Goal: Find contact information: Find specific fact

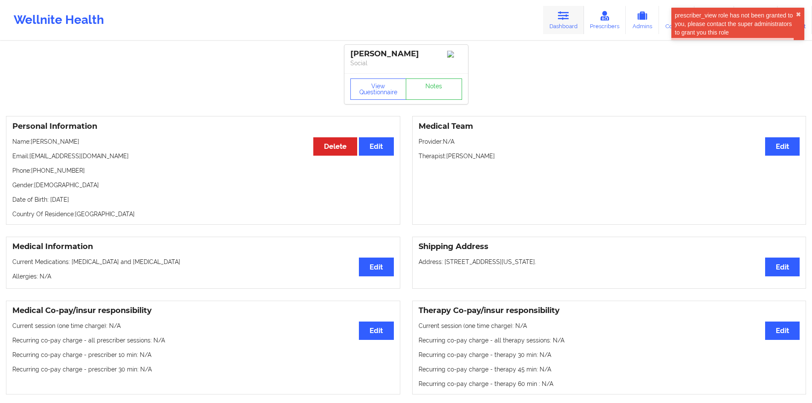
click at [562, 29] on link "Dashboard" at bounding box center [563, 20] width 41 height 28
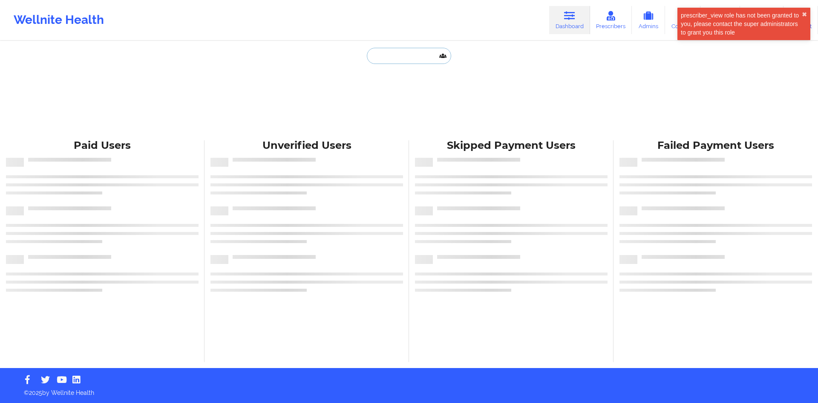
click at [397, 60] on input "text" at bounding box center [409, 56] width 84 height 16
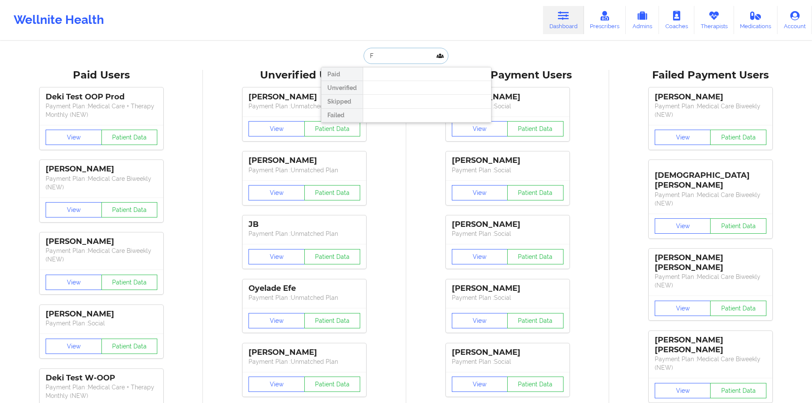
paste input "[PERSON_NAME]"
click at [407, 58] on input "[PERSON_NAME]" at bounding box center [406, 56] width 84 height 16
click at [401, 57] on input "[PERSON_NAME]" at bounding box center [406, 56] width 84 height 16
click at [390, 54] on input "[PERSON_NAME]" at bounding box center [406, 56] width 84 height 16
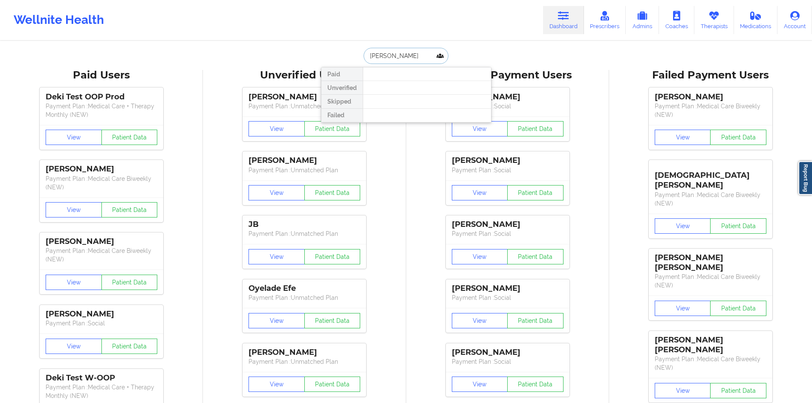
drag, startPoint x: 388, startPoint y: 54, endPoint x: 411, endPoint y: 53, distance: 23.5
click at [411, 53] on input "[PERSON_NAME]" at bounding box center [406, 56] width 84 height 16
type input "[PERSON_NAME] Q"
click at [404, 92] on div "[PERSON_NAME] Quick - [EMAIL_ADDRESS][DOMAIN_NAME]" at bounding box center [427, 93] width 114 height 16
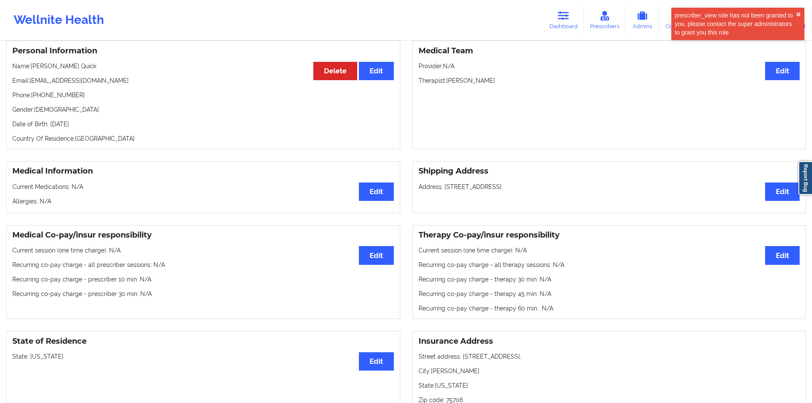
scroll to position [88, 0]
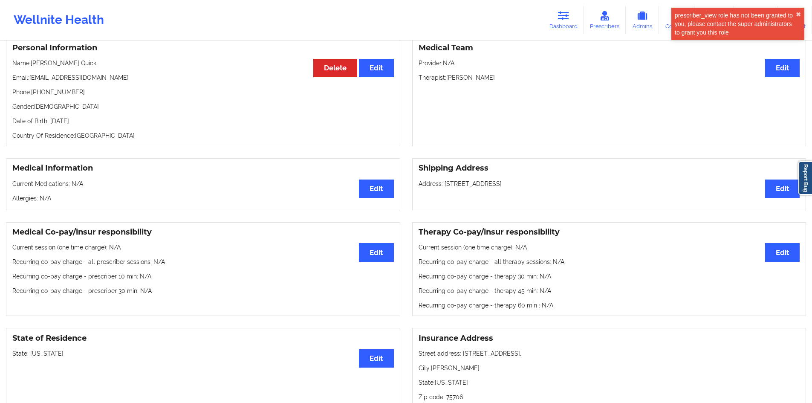
click at [56, 88] on p "Phone: [PHONE_NUMBER]" at bounding box center [202, 92] width 381 height 9
copy p "16198856961"
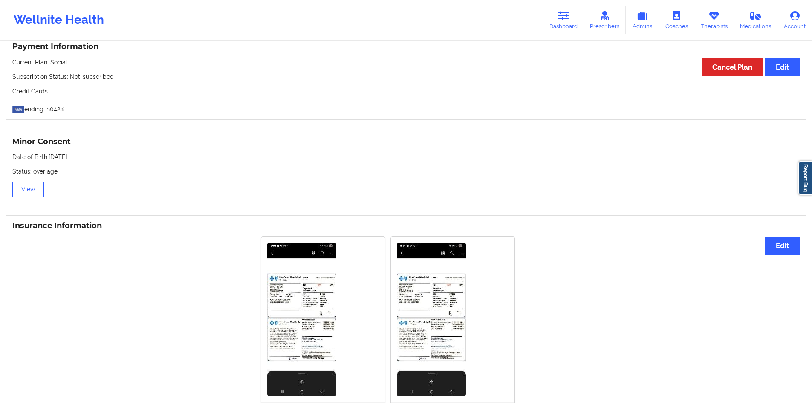
scroll to position [532, 0]
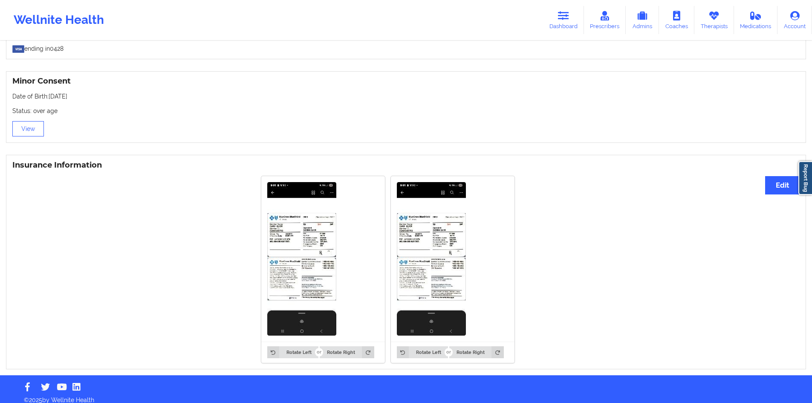
click at [284, 225] on img at bounding box center [301, 258] width 69 height 153
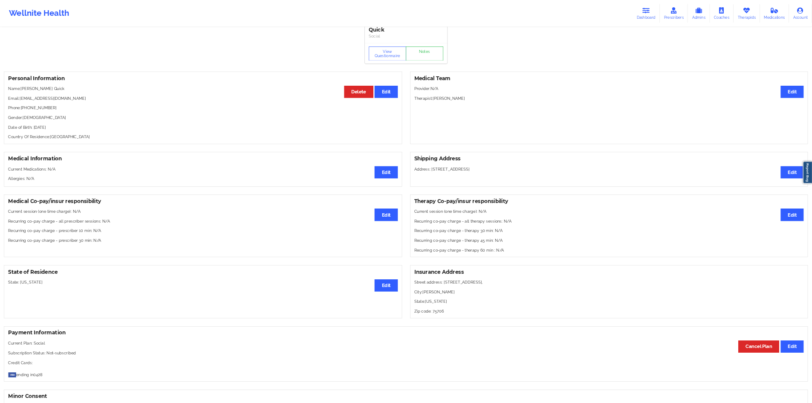
scroll to position [0, 0]
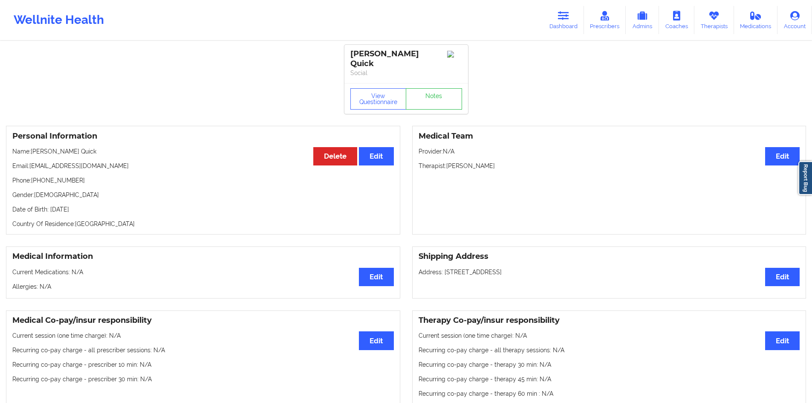
click at [67, 176] on p "Phone: [PHONE_NUMBER]" at bounding box center [202, 180] width 381 height 9
copy p "16198856961"
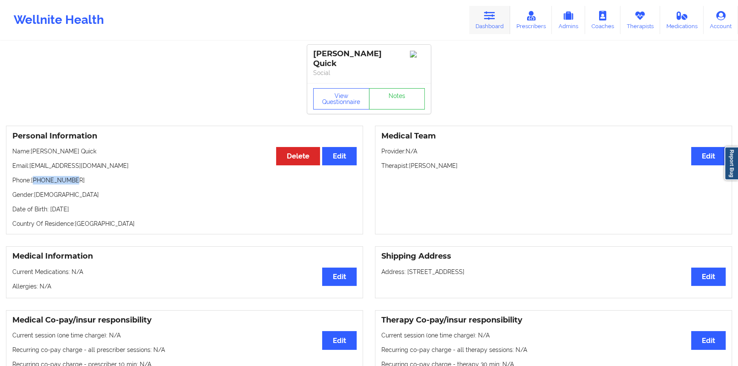
click at [482, 20] on link "Dashboard" at bounding box center [489, 20] width 41 height 28
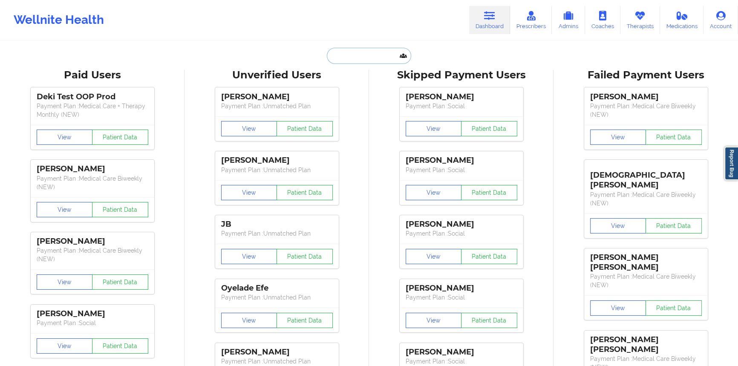
click at [375, 61] on input "text" at bounding box center [369, 56] width 84 height 16
paste input "[PERSON_NAME]"
type input "[PERSON_NAME]"
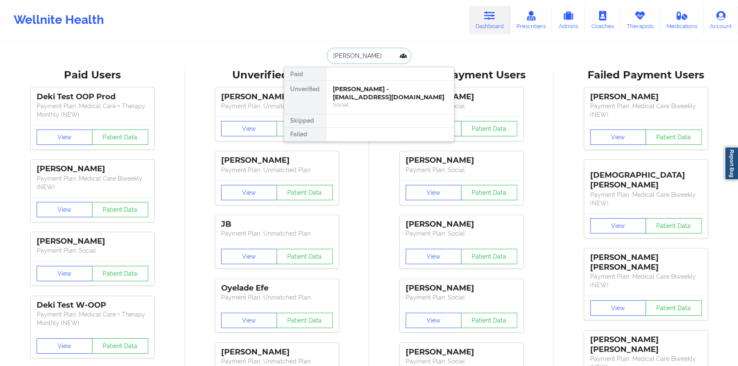
click at [366, 103] on div "Social" at bounding box center [390, 104] width 114 height 7
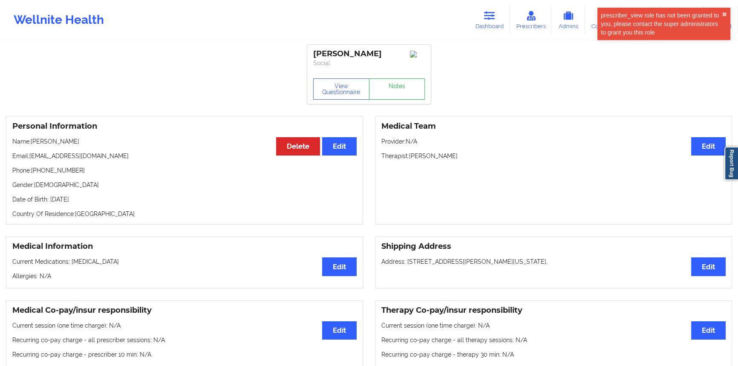
click at [61, 160] on p "Email: [EMAIL_ADDRESS][DOMAIN_NAME]" at bounding box center [184, 156] width 344 height 9
click at [39, 159] on p "Email: [EMAIL_ADDRESS][DOMAIN_NAME]" at bounding box center [184, 156] width 344 height 9
drag, startPoint x: 39, startPoint y: 159, endPoint x: 83, endPoint y: 160, distance: 44.3
click at [83, 160] on p "Email: [EMAIL_ADDRESS][DOMAIN_NAME]" at bounding box center [184, 156] width 344 height 9
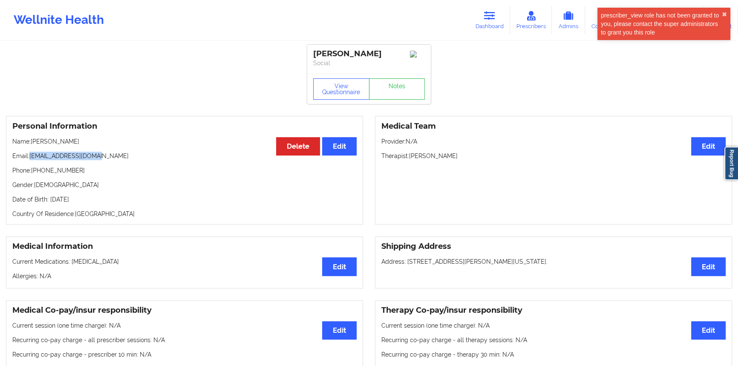
copy p "[EMAIL_ADDRESS][DOMAIN_NAME]"
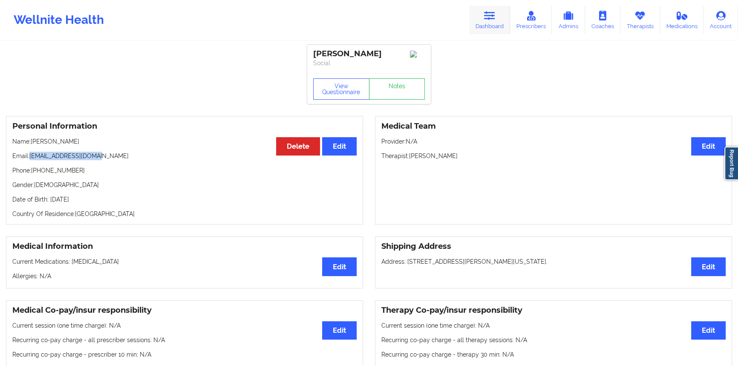
click at [493, 16] on icon at bounding box center [489, 15] width 11 height 9
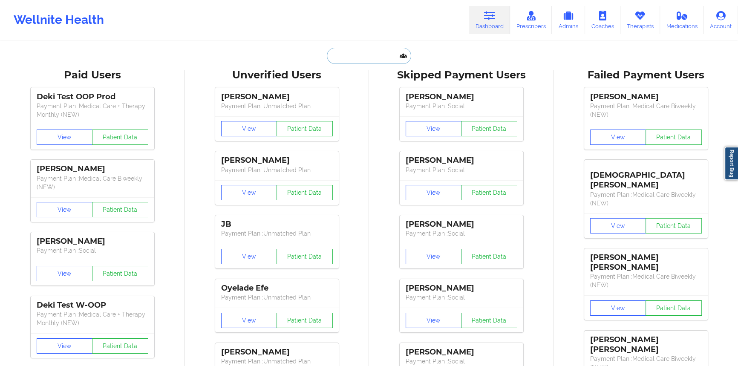
click at [354, 57] on input "text" at bounding box center [369, 56] width 84 height 16
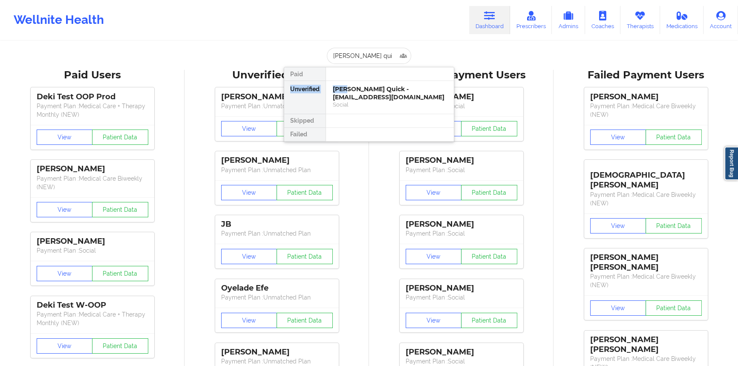
drag, startPoint x: 343, startPoint y: 77, endPoint x: 345, endPoint y: 93, distance: 16.3
click at [345, 93] on div "Paid Unverified [PERSON_NAME] Quick - [EMAIL_ADDRESS][DOMAIN_NAME] Social Skipp…" at bounding box center [369, 104] width 170 height 75
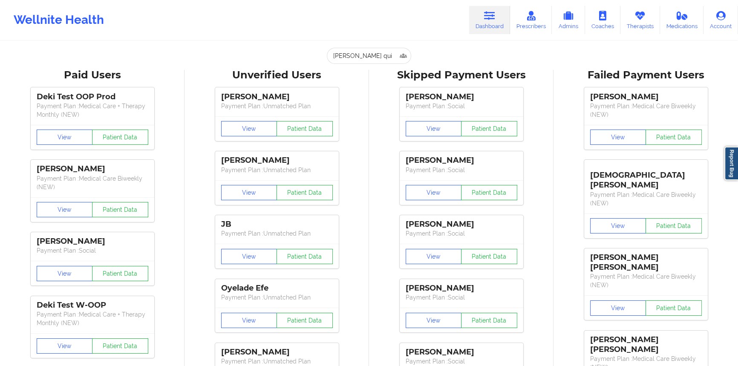
click at [361, 53] on input "[PERSON_NAME] qui" at bounding box center [369, 56] width 84 height 16
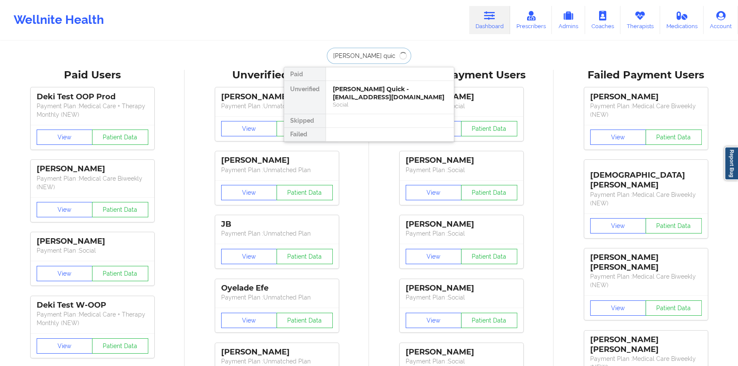
type input "[PERSON_NAME] quick"
click at [366, 88] on div "[PERSON_NAME] Quick - [EMAIL_ADDRESS][DOMAIN_NAME]" at bounding box center [390, 93] width 114 height 16
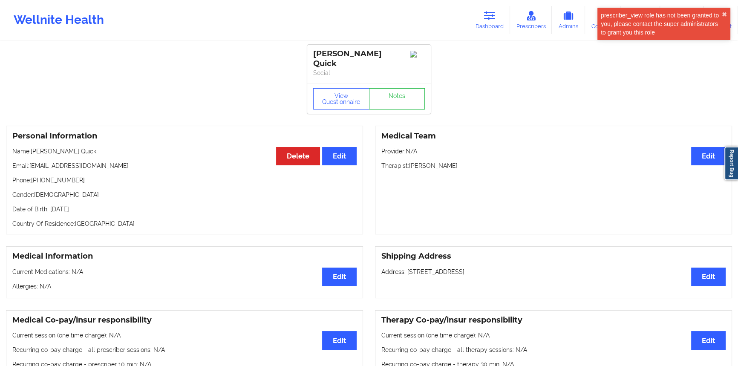
click at [51, 176] on p "Phone: [PHONE_NUMBER]" at bounding box center [184, 180] width 344 height 9
click at [52, 176] on p "Phone: [PHONE_NUMBER]" at bounding box center [184, 180] width 344 height 9
copy p "16198856961"
click at [497, 17] on link "Dashboard" at bounding box center [489, 20] width 41 height 28
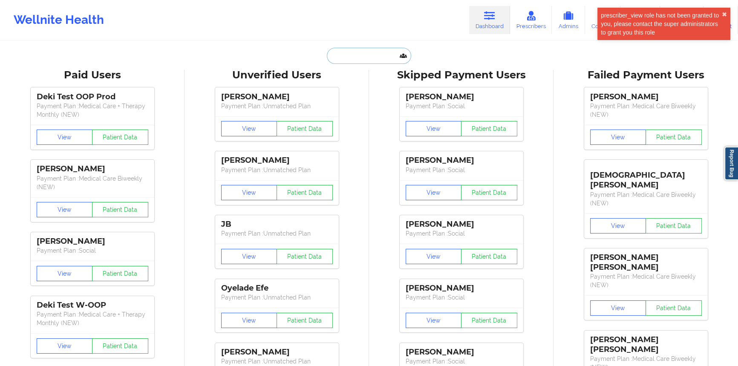
click at [364, 55] on input "text" at bounding box center [369, 56] width 84 height 16
paste input "[EMAIL_ADDRESS][DOMAIN_NAME]"
type input "[EMAIL_ADDRESS][DOMAIN_NAME]"
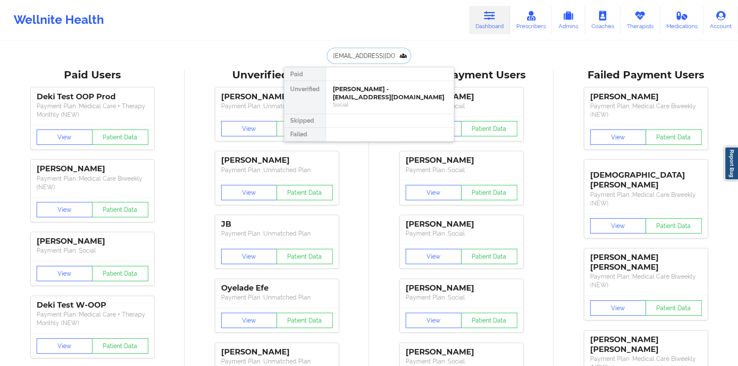
click at [369, 92] on div "[PERSON_NAME] - [EMAIL_ADDRESS][DOMAIN_NAME]" at bounding box center [390, 93] width 114 height 16
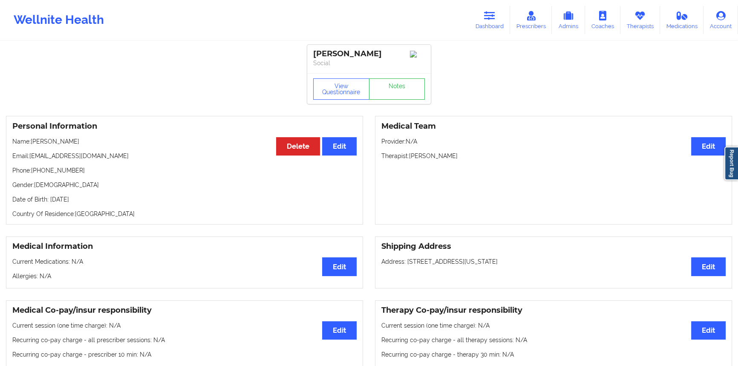
click at [38, 170] on p "Phone: [PHONE_NUMBER]" at bounding box center [184, 170] width 344 height 9
drag, startPoint x: 38, startPoint y: 170, endPoint x: 78, endPoint y: 175, distance: 40.3
click at [78, 175] on p "Phone: [PHONE_NUMBER]" at bounding box center [184, 170] width 344 height 9
copy p "[PHONE_NUMBER]"
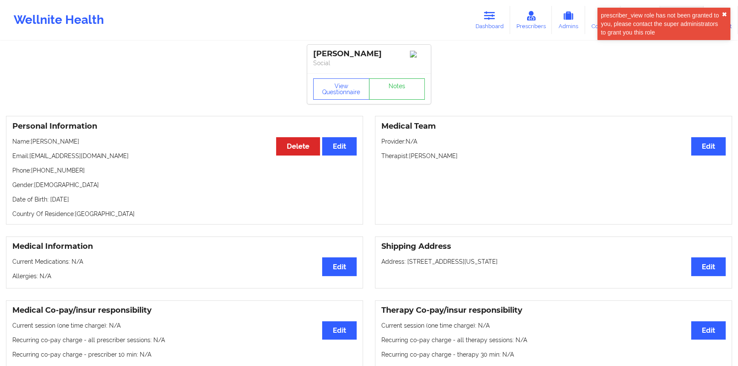
drag, startPoint x: 724, startPoint y: 12, endPoint x: 698, endPoint y: 21, distance: 27.4
click at [724, 12] on button "✖︎" at bounding box center [724, 14] width 5 height 7
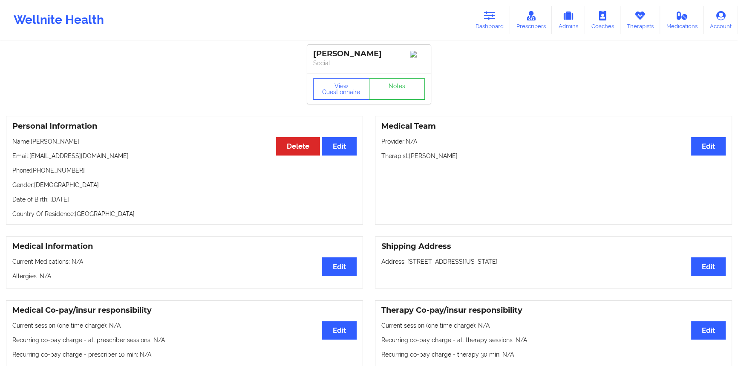
drag, startPoint x: 473, startPoint y: 12, endPoint x: 473, endPoint y: 20, distance: 7.7
click at [473, 12] on link "Dashboard" at bounding box center [489, 20] width 41 height 28
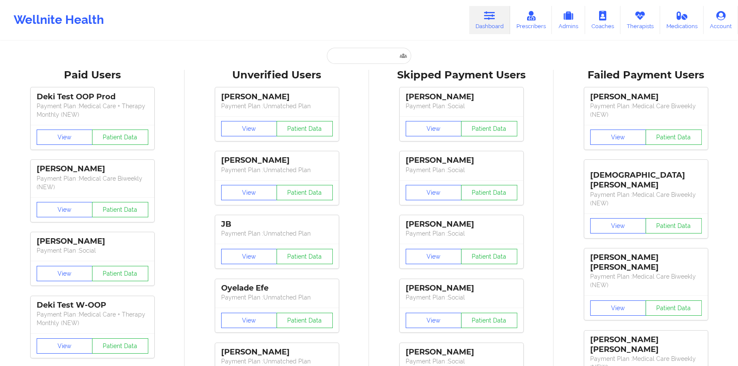
scroll to position [3, 0]
